Goal: Communication & Community: Answer question/provide support

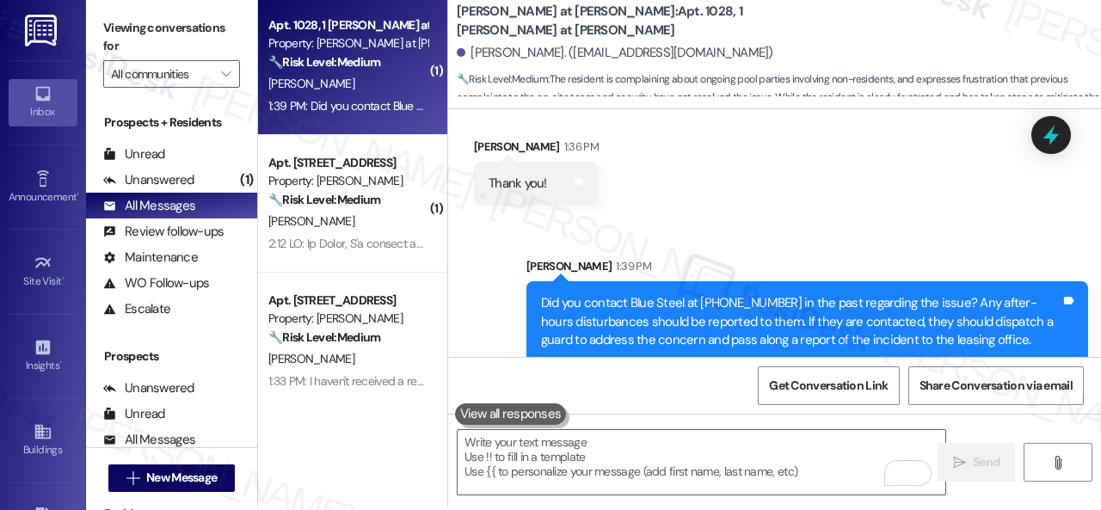
scroll to position [5, 0]
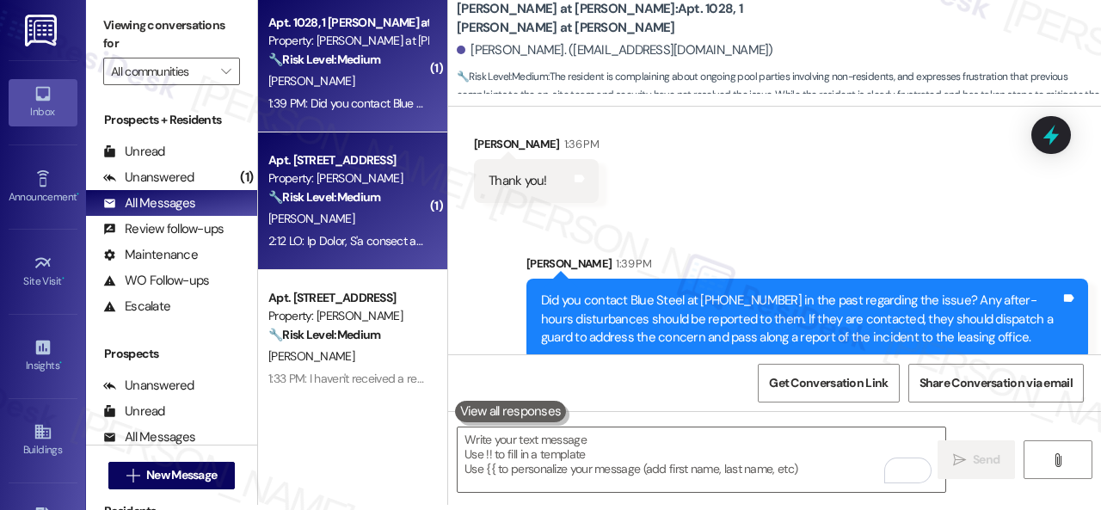
click at [383, 218] on div "[PERSON_NAME]" at bounding box center [348, 219] width 163 height 22
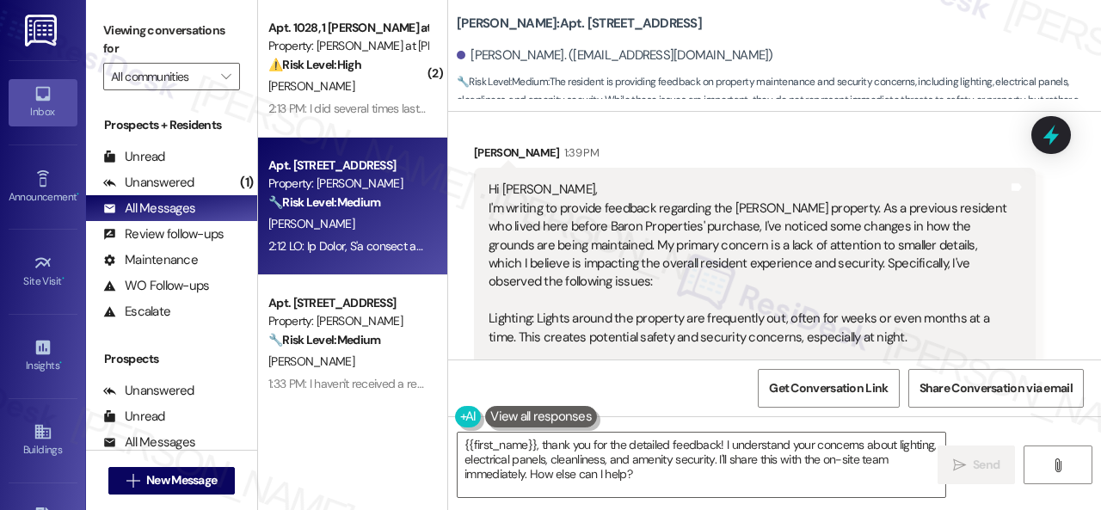
scroll to position [356, 0]
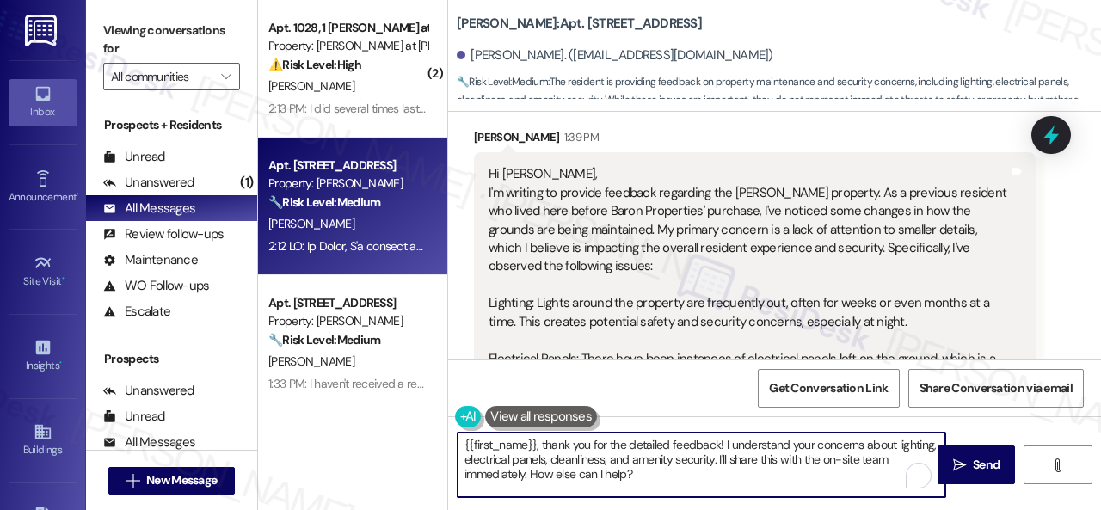
drag, startPoint x: 529, startPoint y: 479, endPoint x: 645, endPoint y: 479, distance: 116.1
click at [645, 479] on textarea "{{first_name}}, thank you for the detailed feedback! I understand your concerns…" at bounding box center [702, 465] width 488 height 65
click at [465, 440] on textarea "{{first_name}}, thank you for the detailed feedback! I understand your concerns…" at bounding box center [702, 465] width 488 height 65
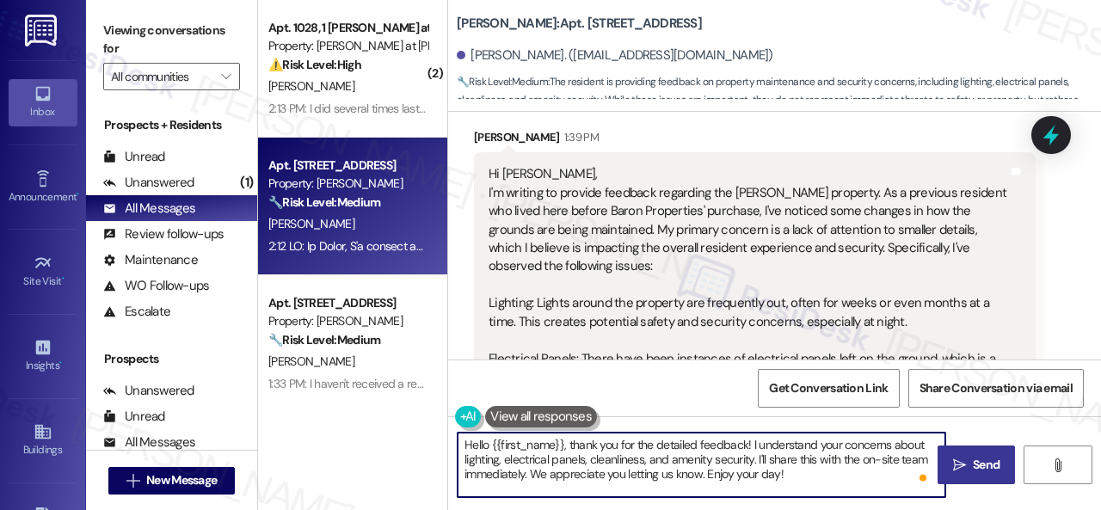
type textarea "Hello {{first_name}}, thank you for the detailed feedback! I understand your co…"
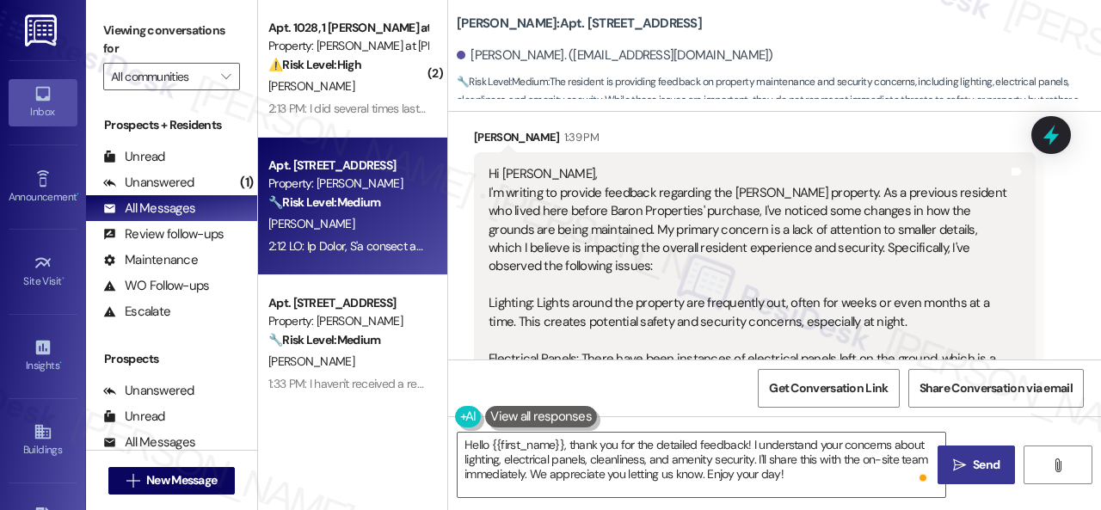
click at [953, 461] on icon "" at bounding box center [959, 466] width 13 height 14
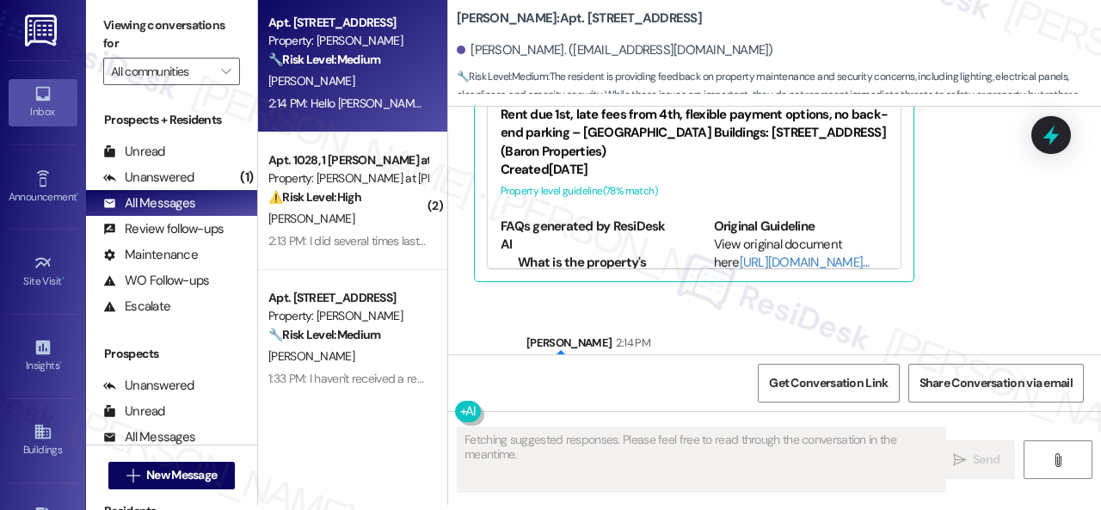
scroll to position [1031, 0]
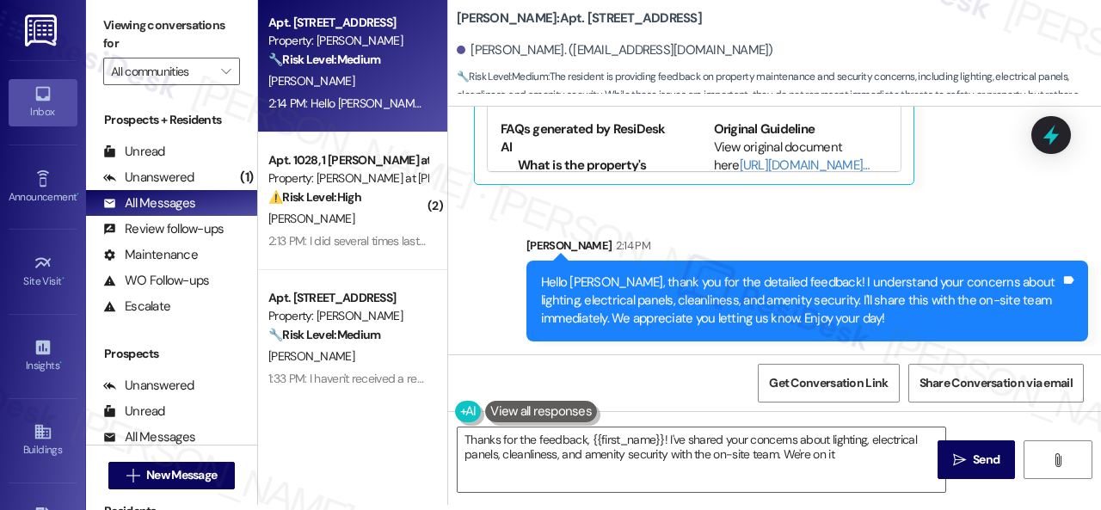
type textarea "Thanks for the feedback, {{first_name}}! I've shared your concerns about lighti…"
click at [974, 215] on div "Sent via SMS [PERSON_NAME] 2:14 PM Hello [PERSON_NAME], thank you for the detai…" at bounding box center [774, 276] width 653 height 157
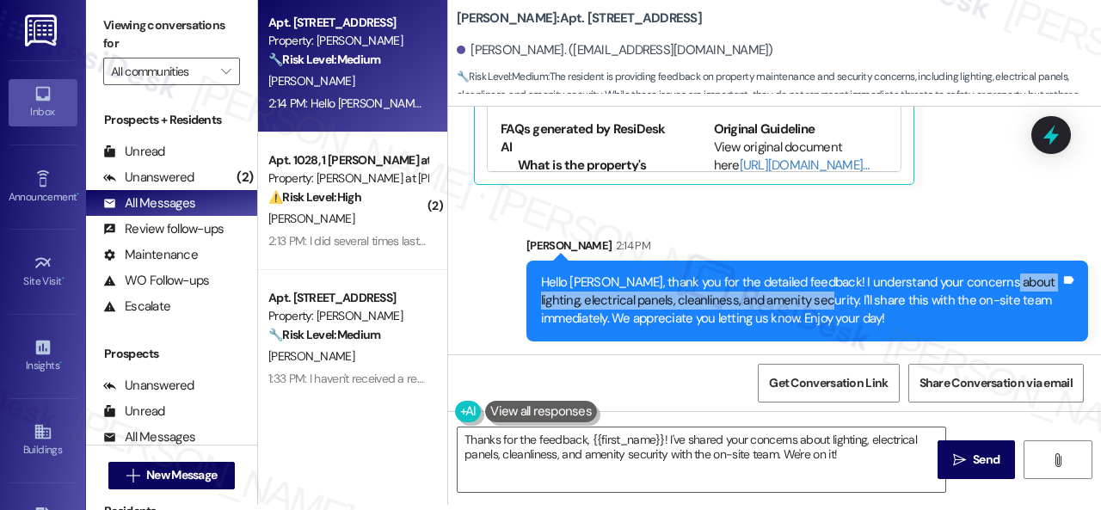
drag, startPoint x: 984, startPoint y: 280, endPoint x: 810, endPoint y: 305, distance: 175.5
click at [810, 305] on div "Hello [PERSON_NAME], thank you for the detailed feedback! I understand your con…" at bounding box center [801, 301] width 520 height 55
copy div "lighting, electrical panels, cleanliness, and amenity security."
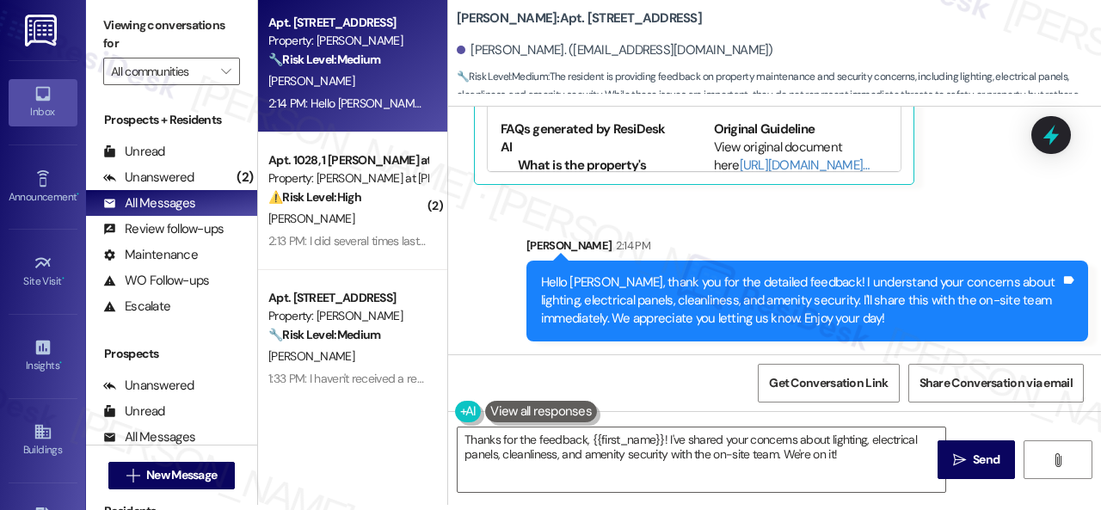
click at [939, 234] on div "Sent via SMS [PERSON_NAME] 2:14 PM Hello [PERSON_NAME], thank you for the detai…" at bounding box center [808, 289] width 588 height 131
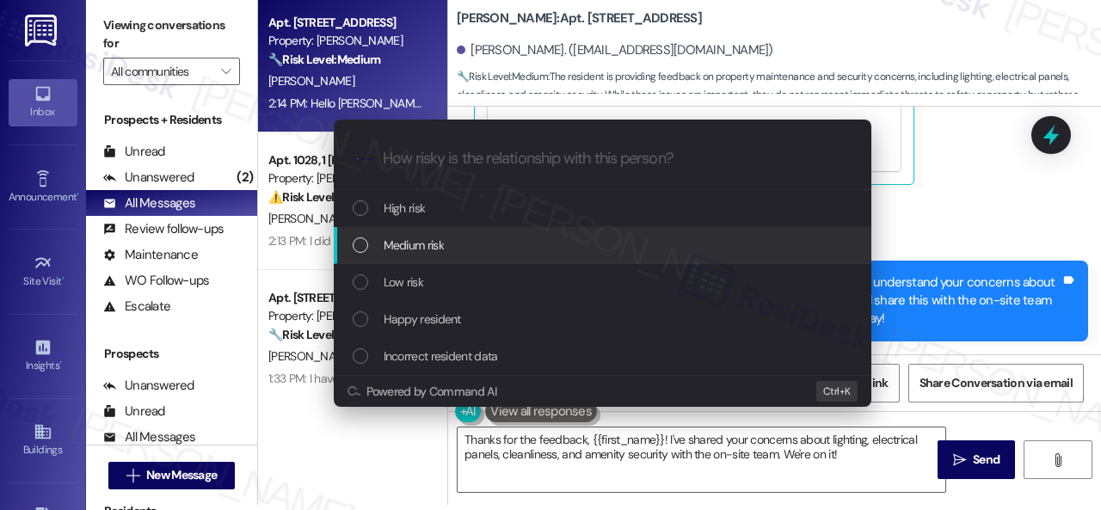
click at [425, 240] on span "Medium risk" at bounding box center [414, 245] width 60 height 19
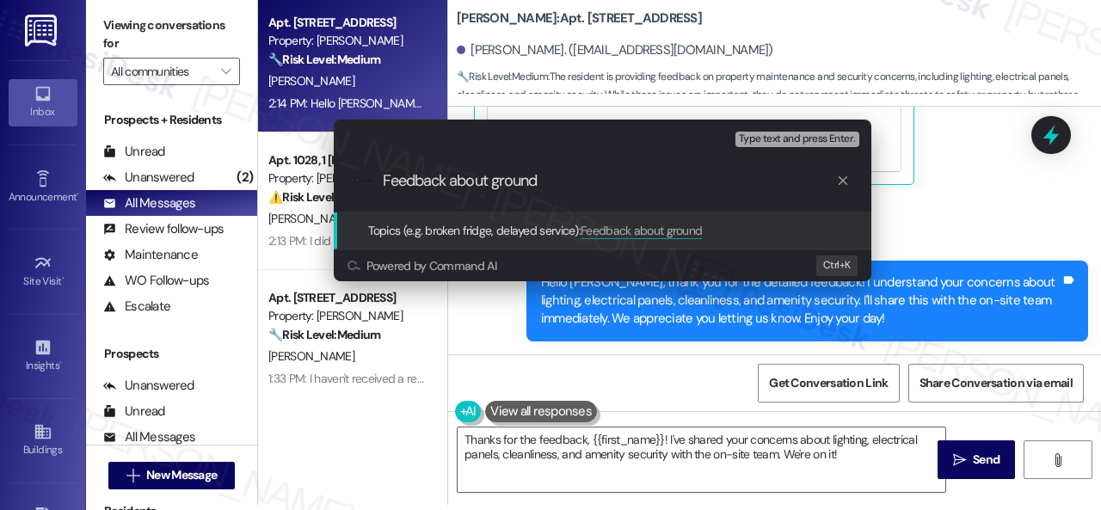
paste input "lighting, electrical panels, cleanliness, and amenity security."
type input "Feedback about ground lighting, electrical panels, cleanliness, and amenity sec…"
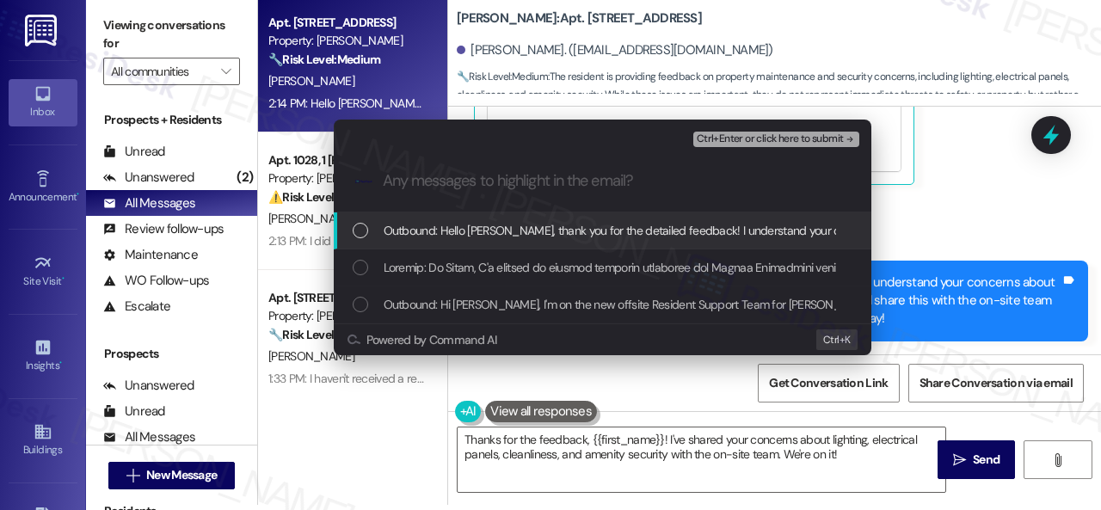
scroll to position [0, 0]
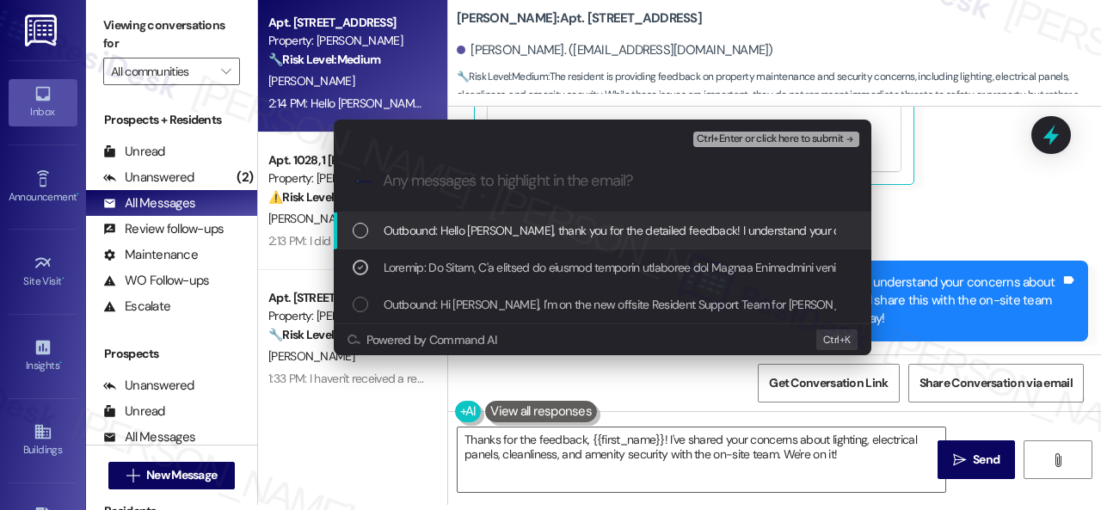
click at [741, 139] on span "Ctrl+Enter or click here to submit" at bounding box center [770, 139] width 147 height 12
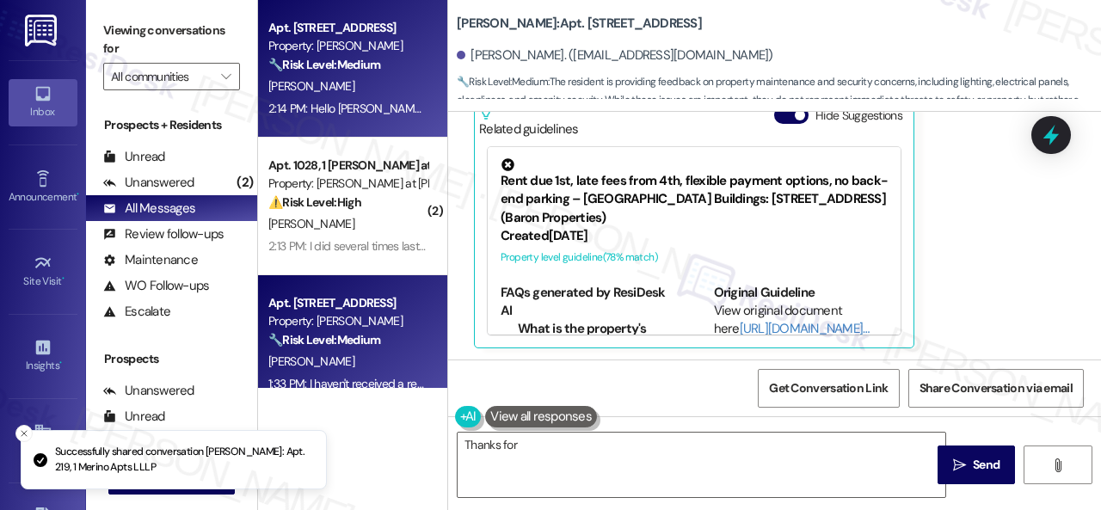
scroll to position [872, 0]
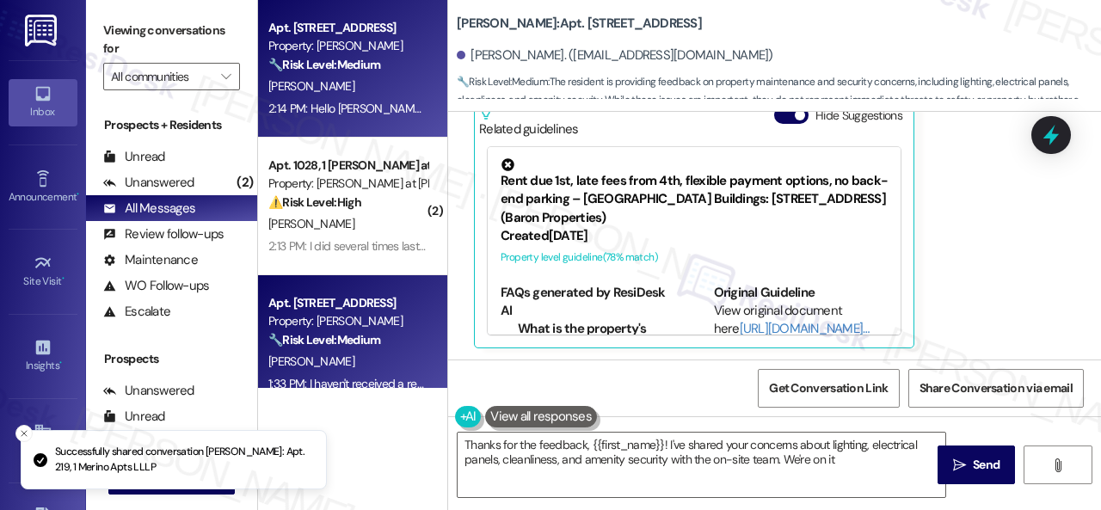
type textarea "Thanks for the feedback, {{first_name}}! I've shared your concerns about lighti…"
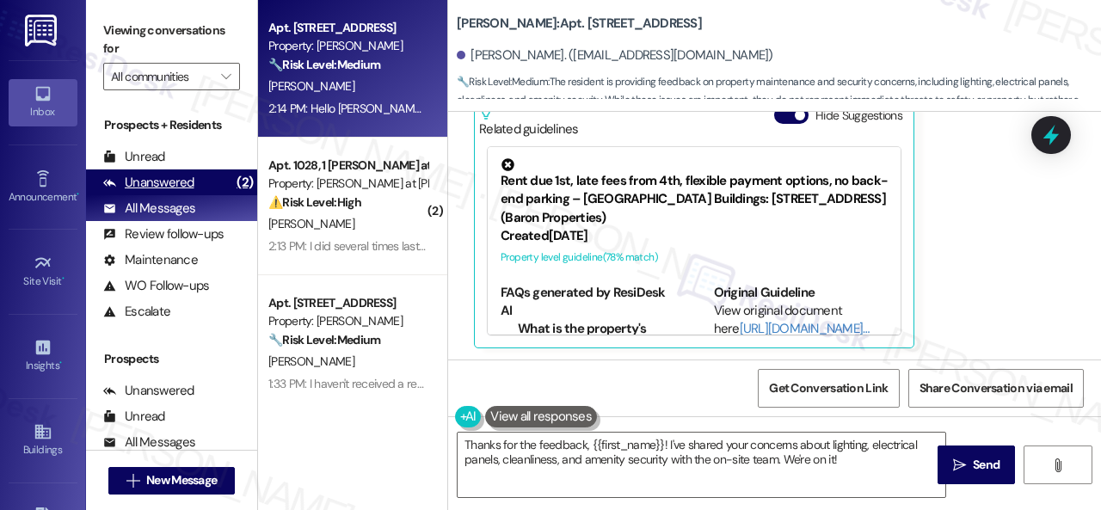
click at [167, 190] on div "Unanswered" at bounding box center [148, 183] width 91 height 18
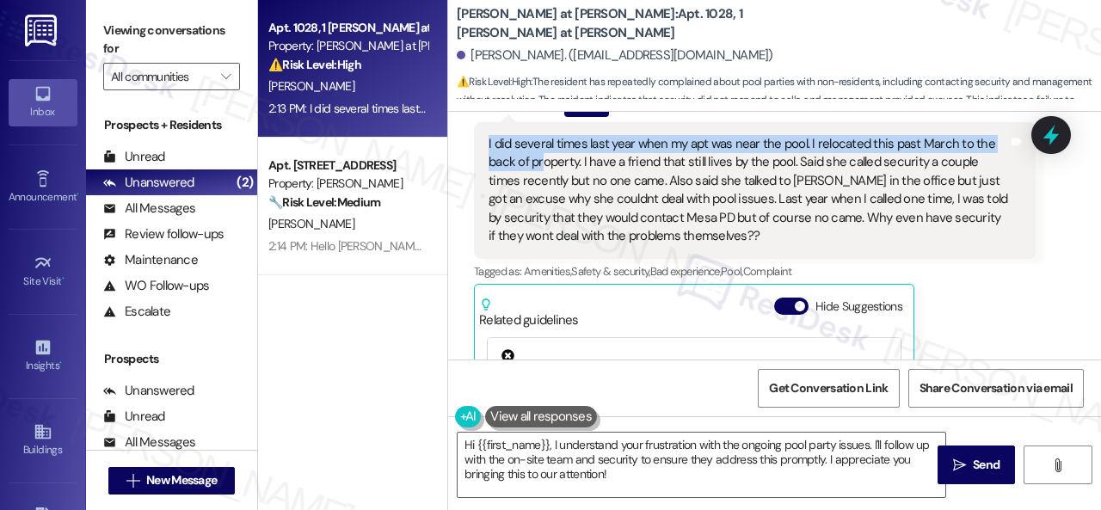
scroll to position [1937, 0]
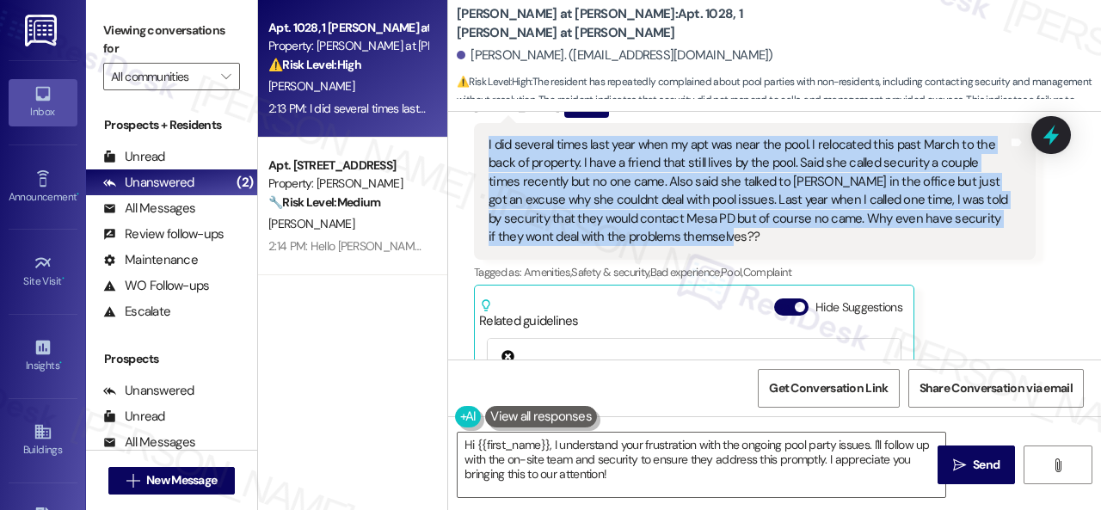
drag, startPoint x: 484, startPoint y: 120, endPoint x: 748, endPoint y: 224, distance: 282.7
click at [748, 224] on div "I did several times last year when my apt was near the pool. I relocated this p…" at bounding box center [755, 191] width 562 height 137
copy div "I did several times last year when my apt was near the pool. I relocated this p…"
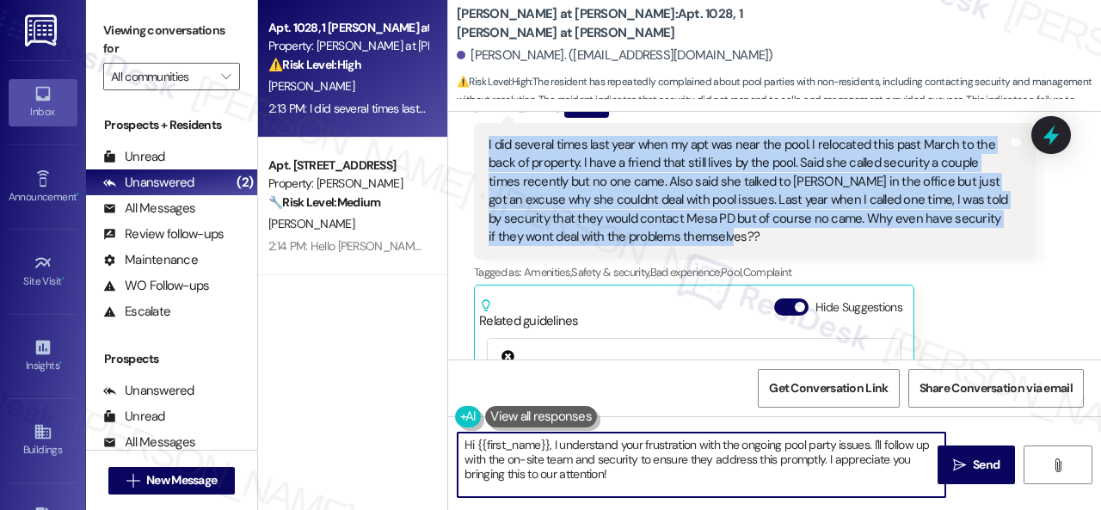
drag, startPoint x: 614, startPoint y: 473, endPoint x: 377, endPoint y: 407, distance: 246.5
click at [385, 402] on div "Apt. 1028, 1 [PERSON_NAME] at [PERSON_NAME] Property: [PERSON_NAME] at [PERSON_…" at bounding box center [679, 255] width 843 height 510
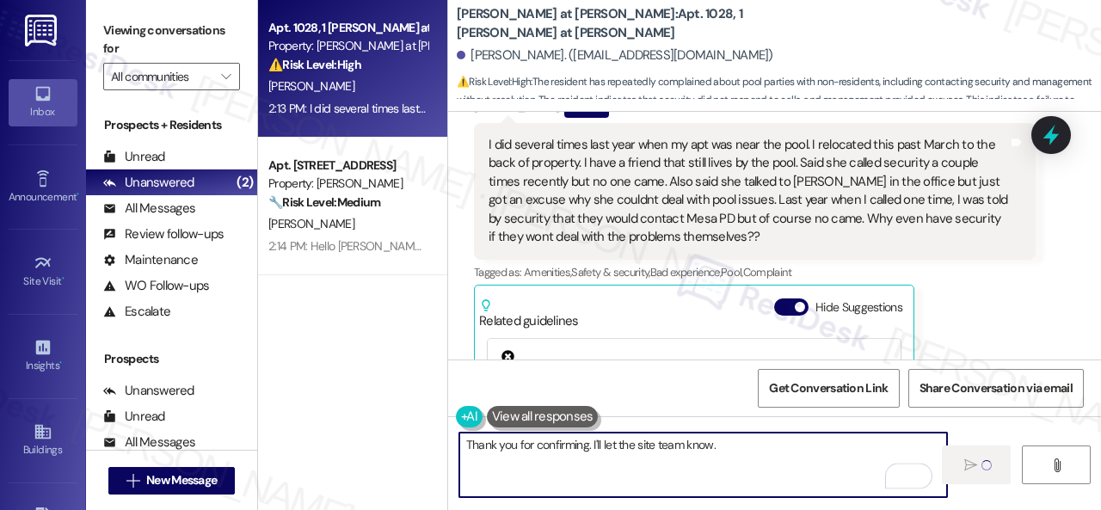
type textarea "Thank you for confirming. I'll let the site team know."
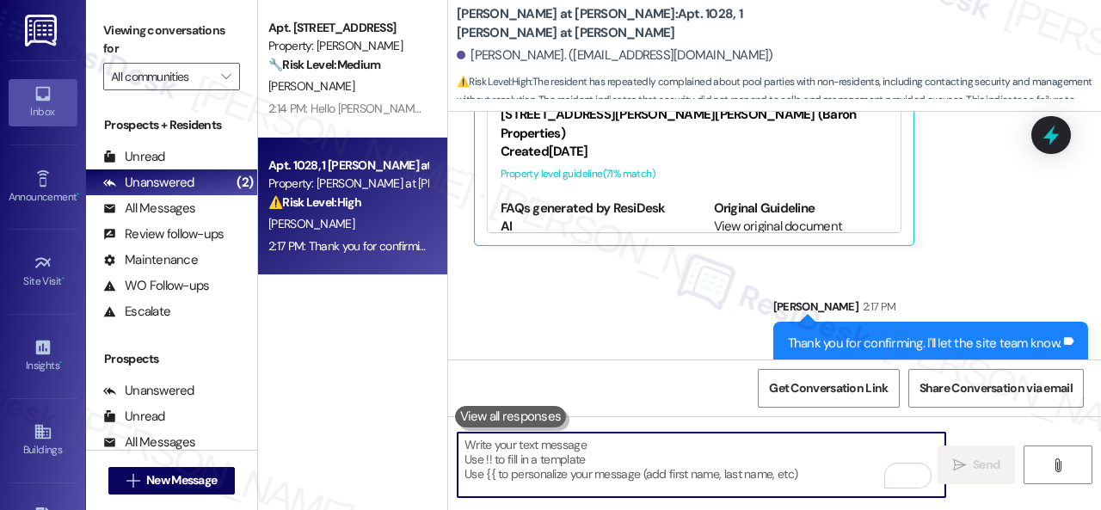
scroll to position [5, 0]
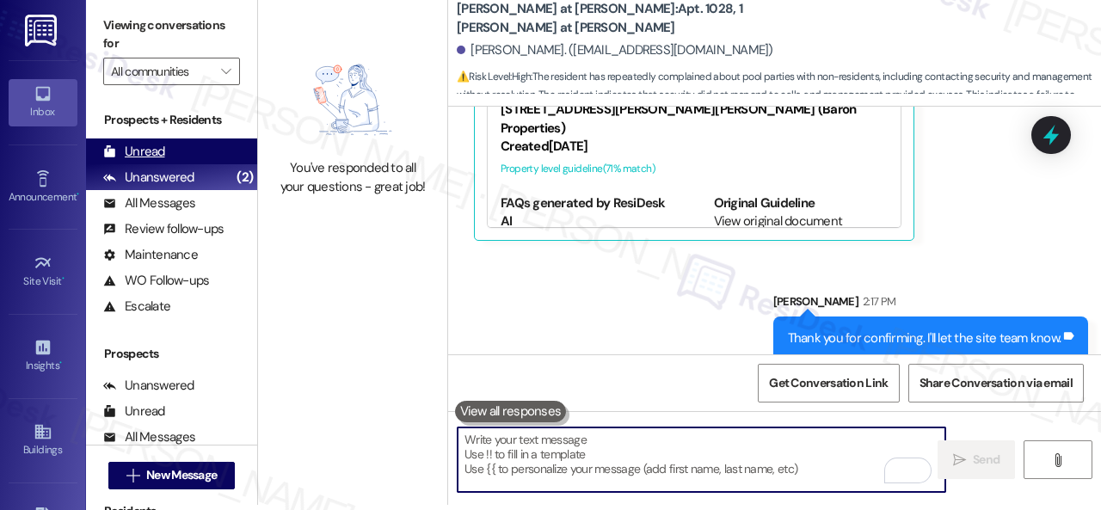
click at [157, 144] on div "Unread" at bounding box center [134, 152] width 62 height 18
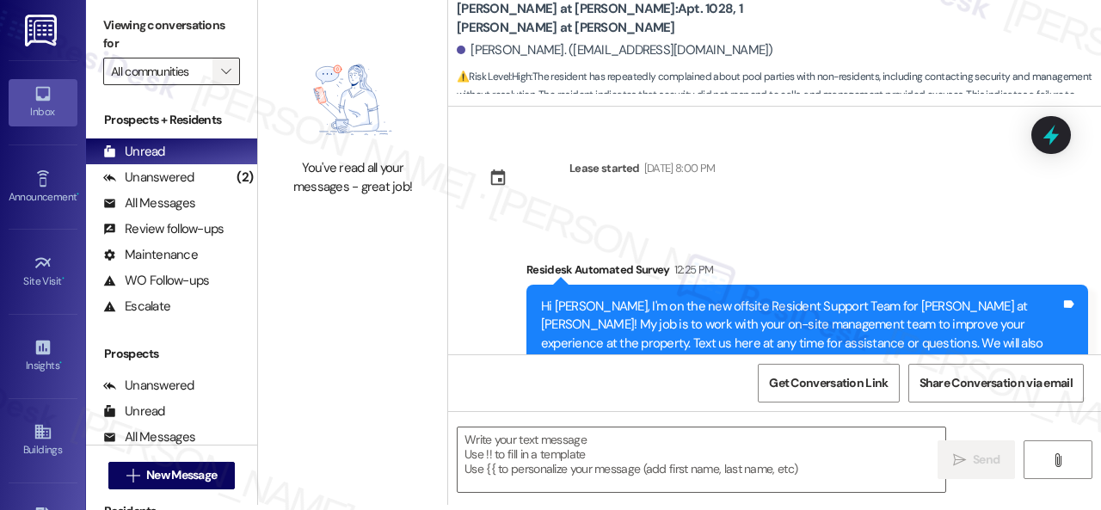
scroll to position [0, 0]
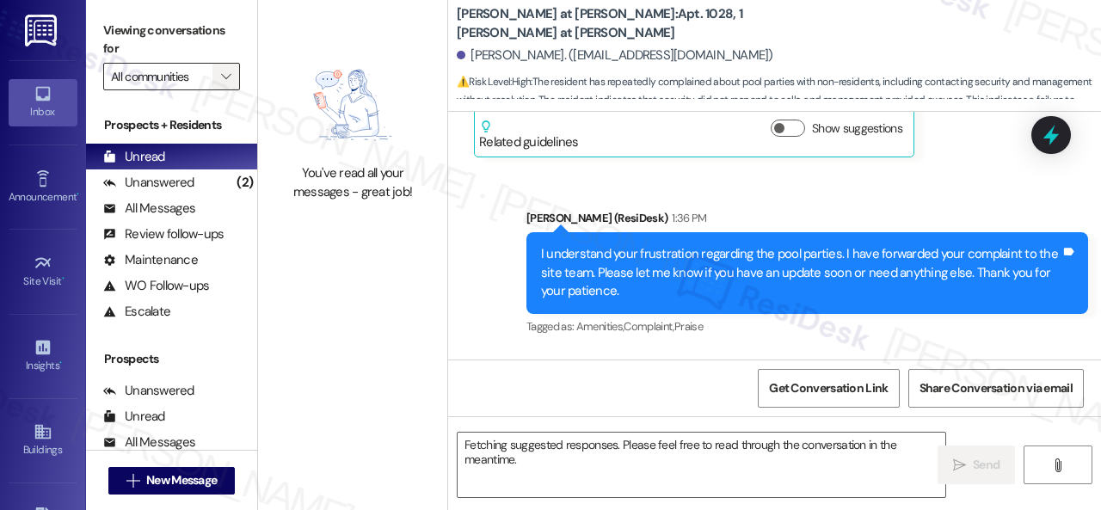
click at [225, 71] on icon "" at bounding box center [225, 77] width 9 height 14
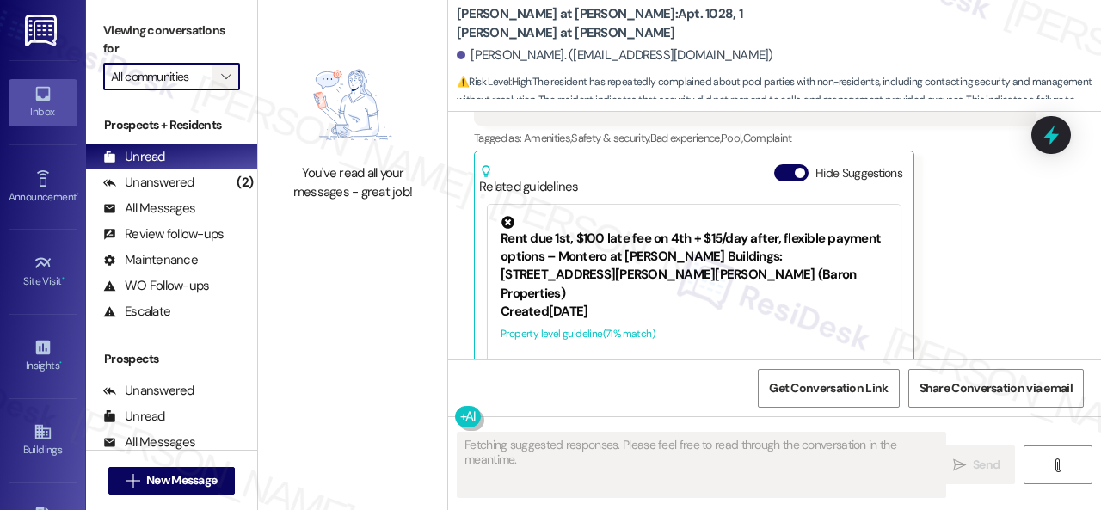
scroll to position [2110, 0]
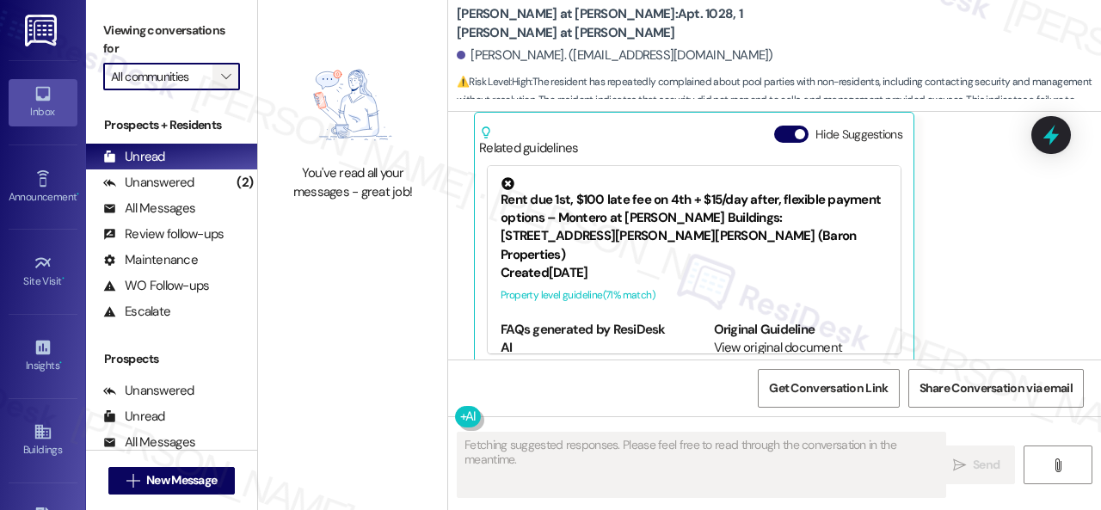
click at [225, 71] on icon "" at bounding box center [225, 77] width 9 height 14
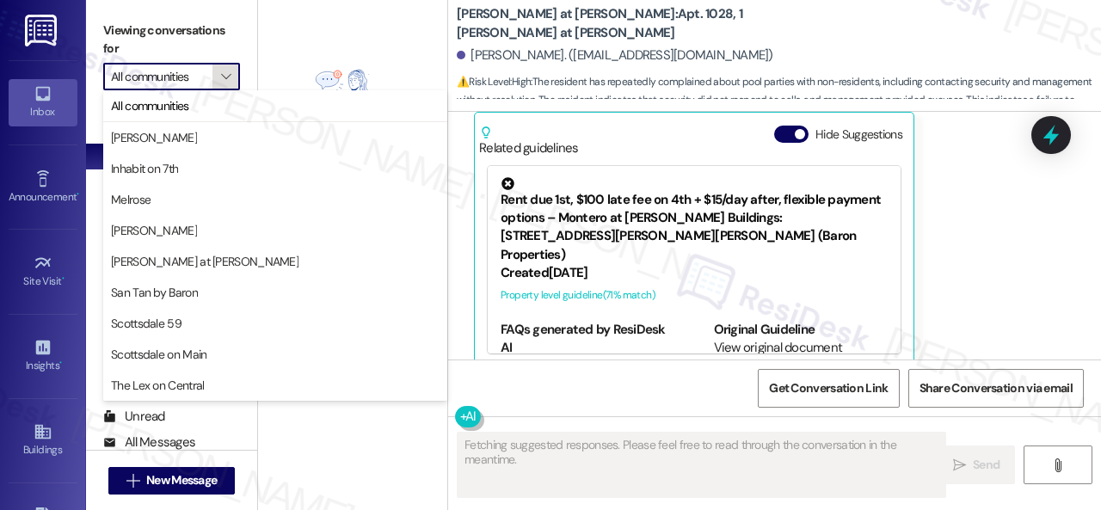
click at [225, 71] on icon "" at bounding box center [225, 77] width 9 height 14
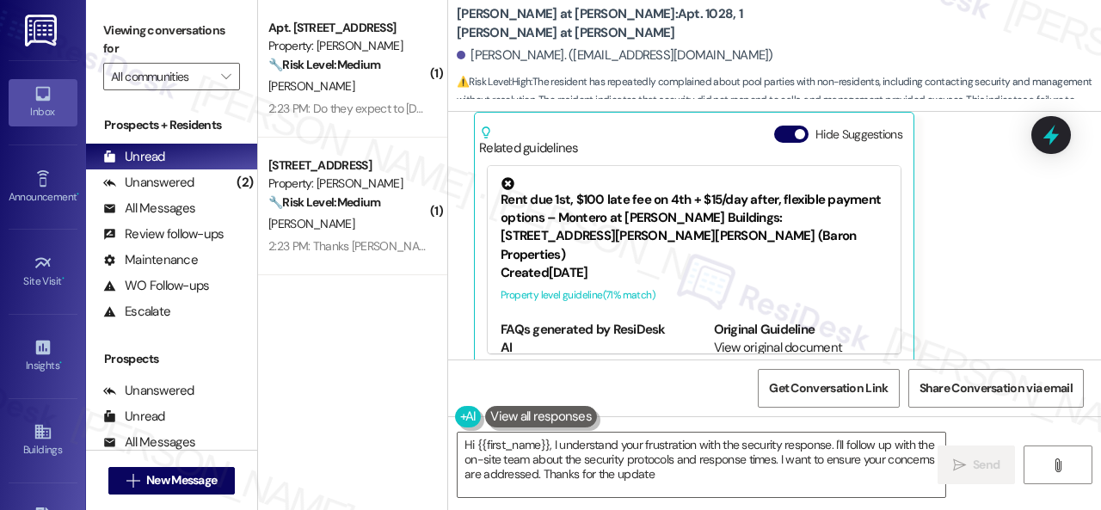
type textarea "Hi {{first_name}}, I understand your frustration with the security response. I'…"
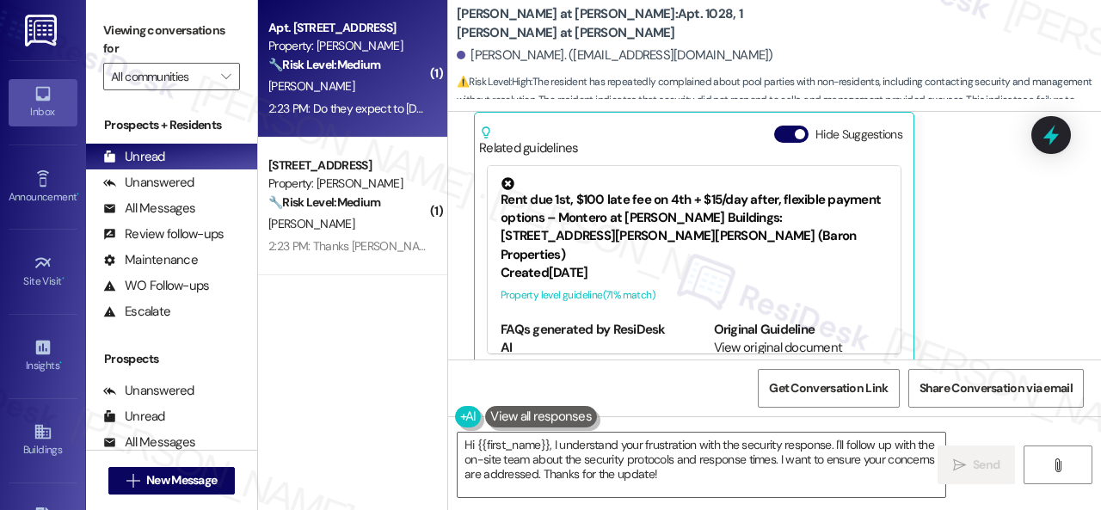
click at [370, 81] on div "[PERSON_NAME]" at bounding box center [348, 87] width 163 height 22
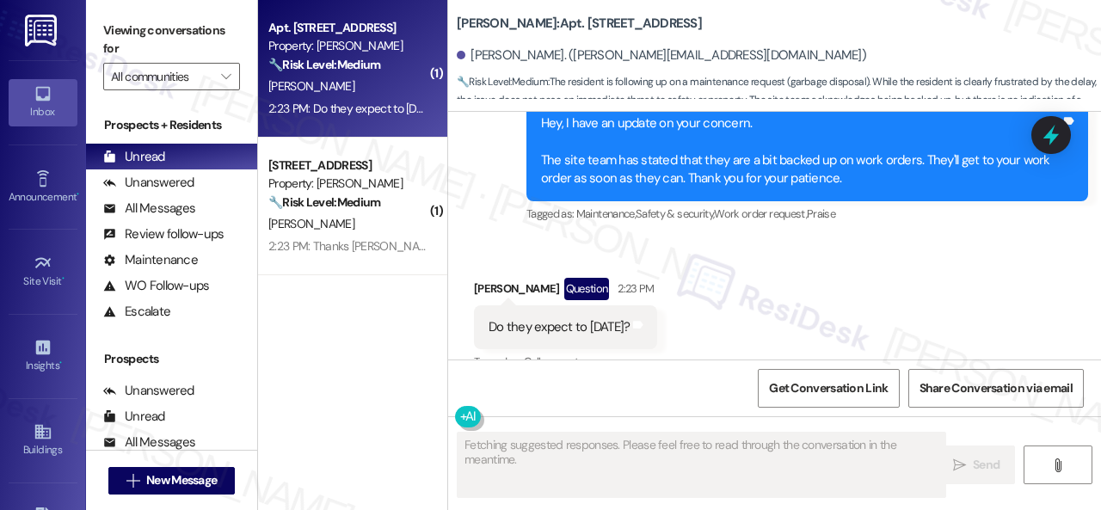
scroll to position [2527, 0]
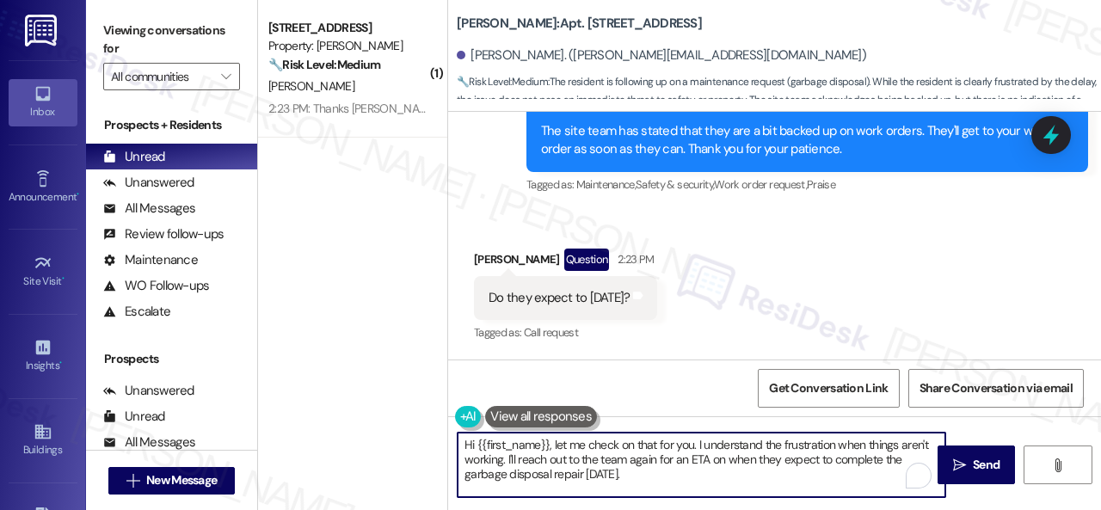
drag, startPoint x: 644, startPoint y: 475, endPoint x: 397, endPoint y: 416, distance: 253.7
click at [396, 417] on div "( 1 ) Apt. 102, 1 Merino Apts LLLP Property: [PERSON_NAME] 🔧 Risk Level: Medium…" at bounding box center [679, 255] width 843 height 510
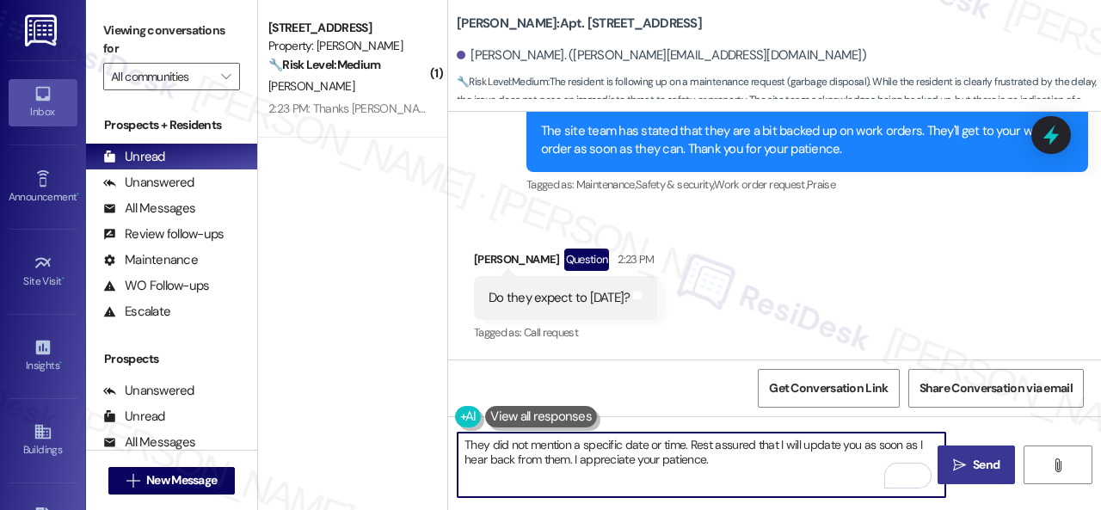
type textarea "They did not mention a specific date or time. Rest assured that I will update y…"
click at [980, 459] on span "Send" at bounding box center [986, 465] width 27 height 18
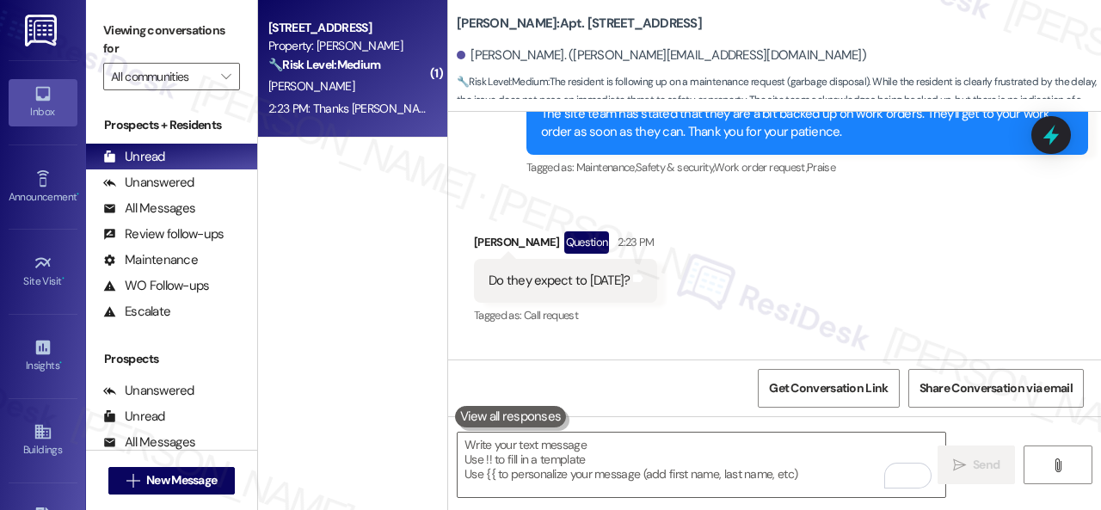
click at [352, 89] on div "[PERSON_NAME]" at bounding box center [348, 87] width 163 height 22
type textarea "Fetching suggested responses. Please feel free to read through the conversation…"
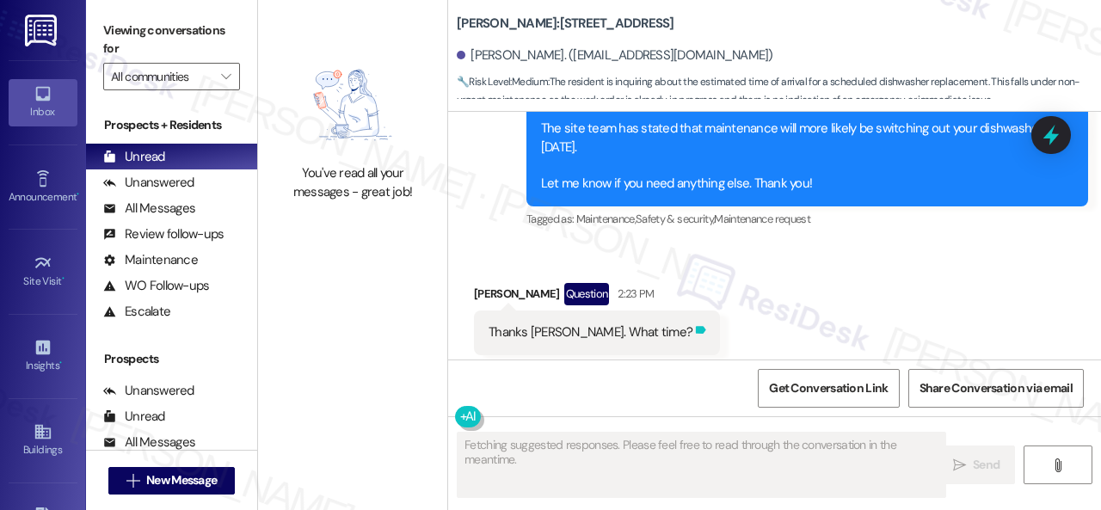
scroll to position [1326, 0]
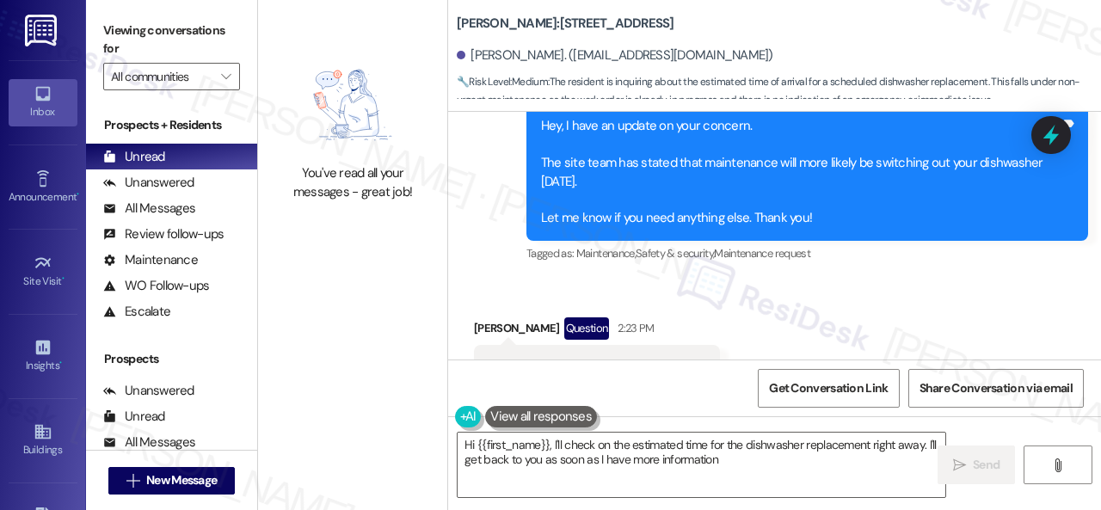
type textarea "Hi {{first_name}}, I'll check on the estimated time for the dishwasher replacem…"
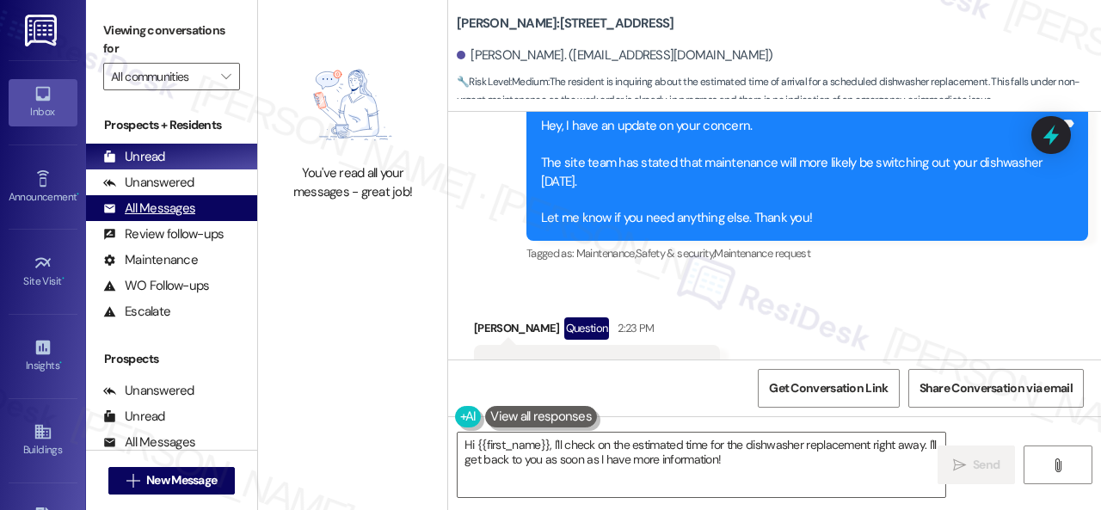
click at [145, 204] on div "All Messages" at bounding box center [149, 209] width 92 height 18
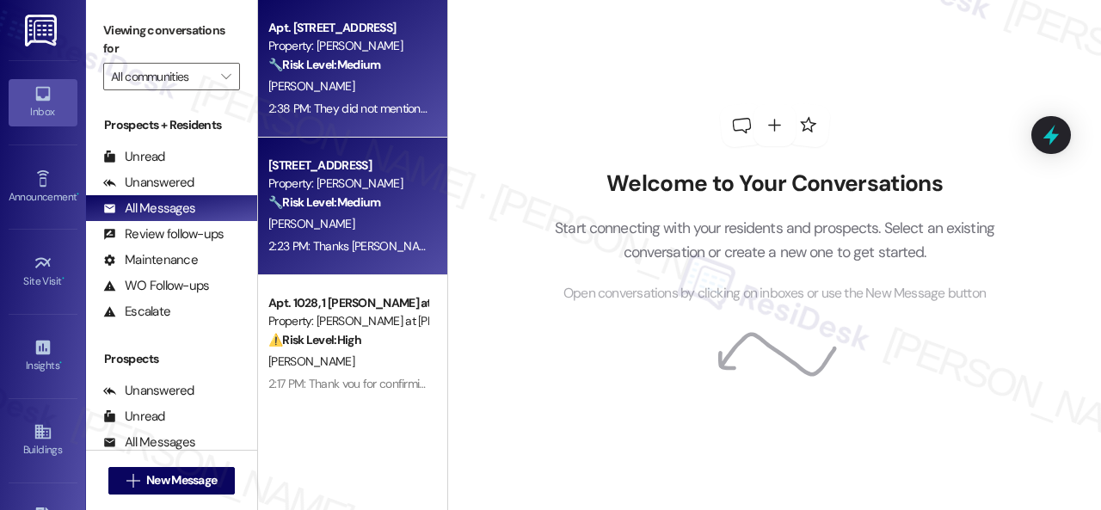
click at [384, 93] on div "[PERSON_NAME]" at bounding box center [348, 87] width 163 height 22
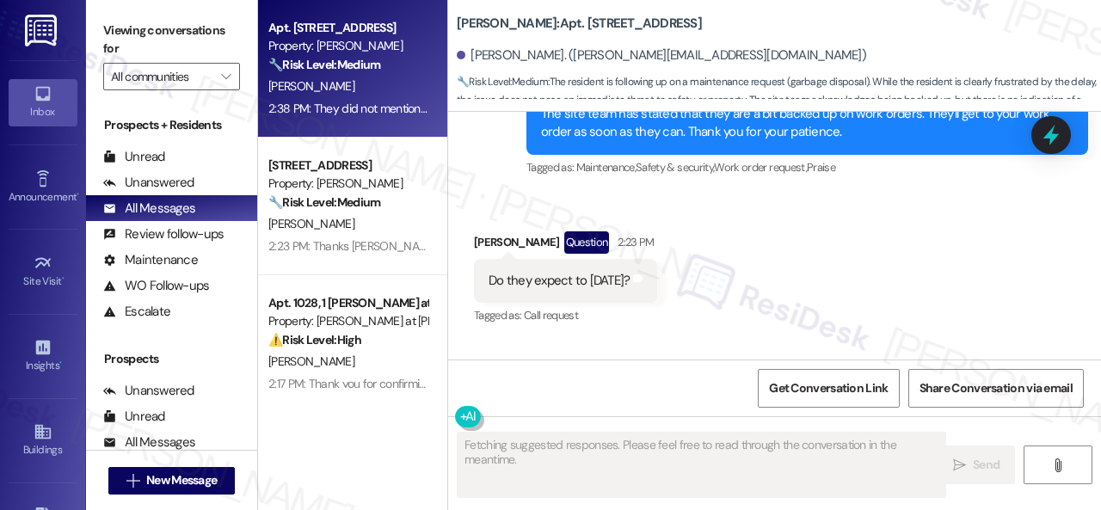
scroll to position [2692, 0]
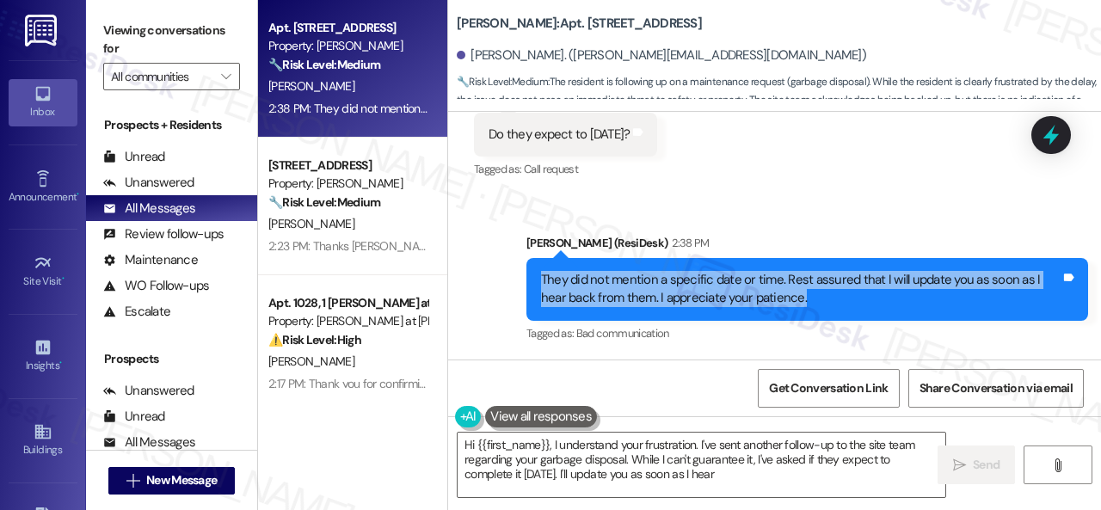
drag, startPoint x: 542, startPoint y: 279, endPoint x: 823, endPoint y: 299, distance: 282.1
click at [823, 299] on div "They did not mention a specific date or time. Rest assured that I will update y…" at bounding box center [801, 289] width 520 height 37
type textarea "Hi {{first_name}}, I understand your frustration. I've sent another follow-up t…"
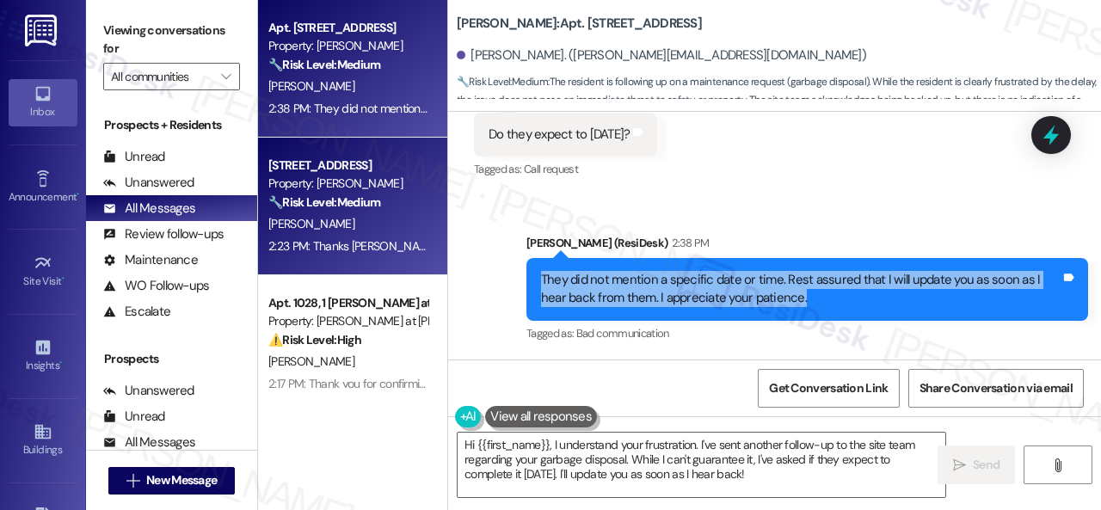
copy div "They did not mention a specific date or time. Rest assured that I will update y…"
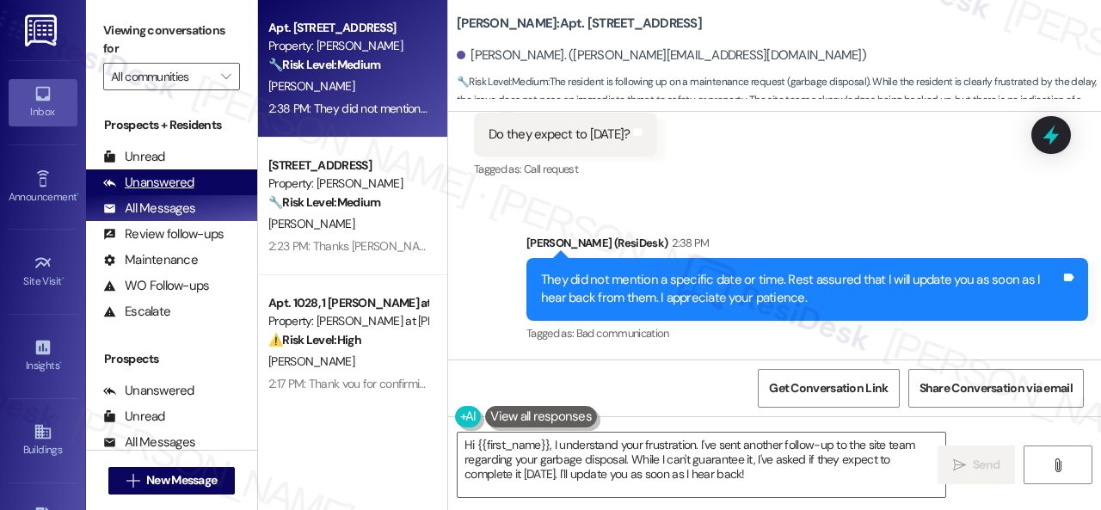
click at [147, 186] on div "Unanswered" at bounding box center [148, 183] width 91 height 18
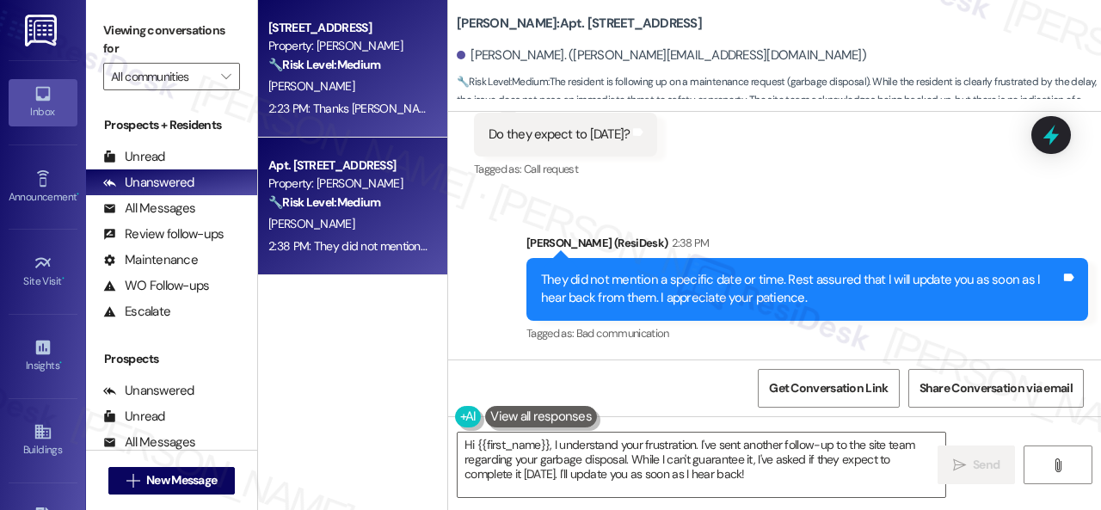
click at [383, 82] on div "[PERSON_NAME]" at bounding box center [348, 87] width 163 height 22
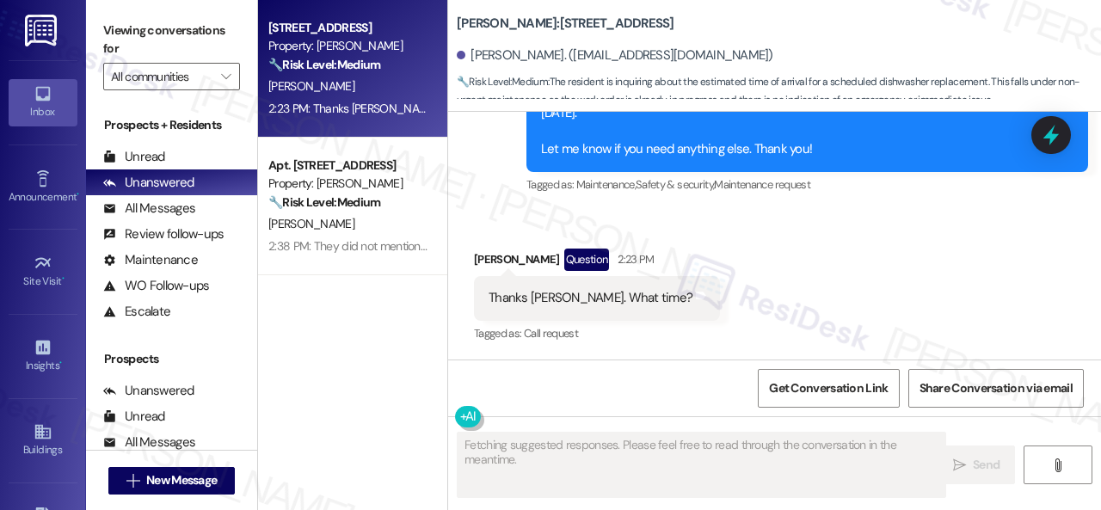
scroll to position [1414, 0]
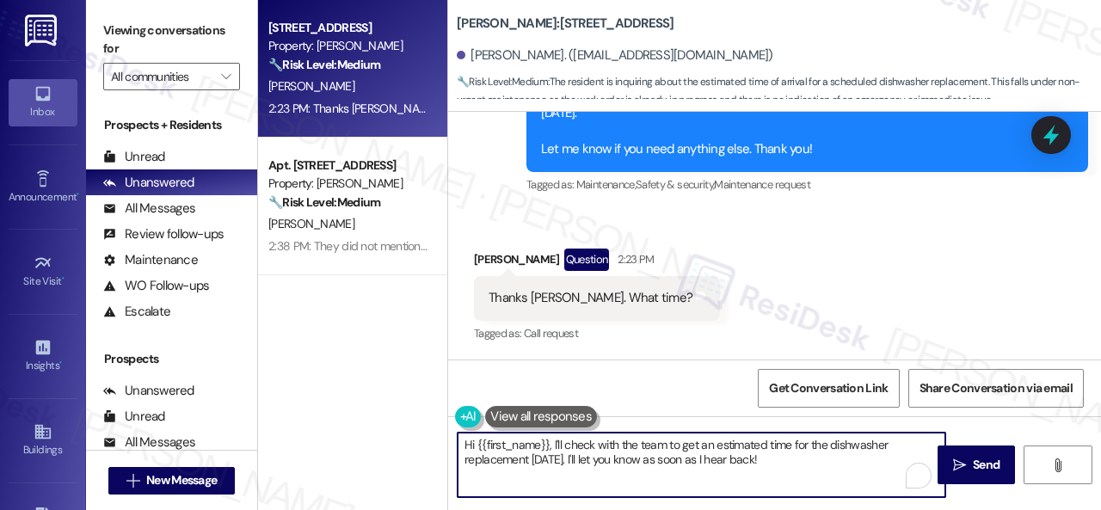
drag, startPoint x: 796, startPoint y: 461, endPoint x: 377, endPoint y: 415, distance: 421.4
click at [377, 415] on div "Apt. 102, 1 Merino Apts LLLP Property: [PERSON_NAME] 🔧 Risk Level: Medium The r…" at bounding box center [679, 255] width 843 height 510
paste textarea "They did not mention a specific date or time. Rest assured that I will update y…"
drag, startPoint x: 575, startPoint y: 446, endPoint x: 658, endPoint y: 444, distance: 83.5
click at [658, 444] on textarea "They did not mention a specific date or time. Rest assured that I will update y…" at bounding box center [702, 465] width 488 height 65
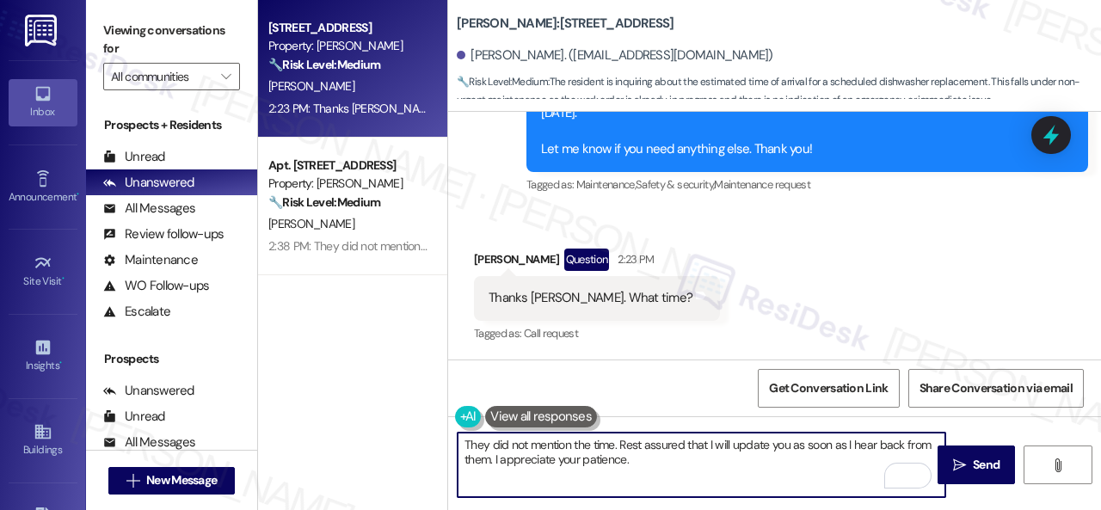
click at [669, 463] on textarea "They did not mention the time. Rest assured that I will update you as soon as I…" at bounding box center [702, 465] width 488 height 65
drag, startPoint x: 731, startPoint y: 446, endPoint x: 761, endPoint y: 465, distance: 35.6
click at [761, 465] on textarea "They did not mention the time. Rest assured that I will update you as soon as I…" at bounding box center [702, 465] width 488 height 65
click at [757, 472] on textarea "They did not mention the time. Rest assured that I will update you as soon as I…" at bounding box center [702, 465] width 488 height 65
drag, startPoint x: 734, startPoint y: 444, endPoint x: 490, endPoint y: 460, distance: 244.0
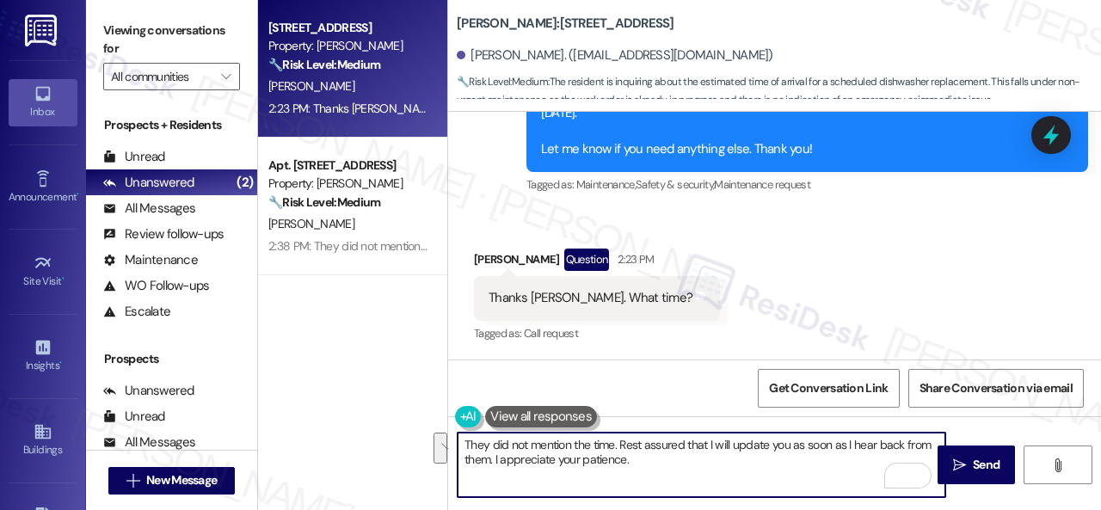
click at [490, 460] on textarea "They did not mention the time. Rest assured that I will update you as soon as I…" at bounding box center [702, 465] width 488 height 65
click at [674, 473] on textarea "They did not mention the time. Rest assured that I will let you know if I recei…" at bounding box center [702, 465] width 488 height 65
type textarea "They did not mention the time. Rest assured that I will let you know if I recei…"
click at [969, 459] on span "Send" at bounding box center [986, 465] width 34 height 18
